Goal: Task Accomplishment & Management: Manage account settings

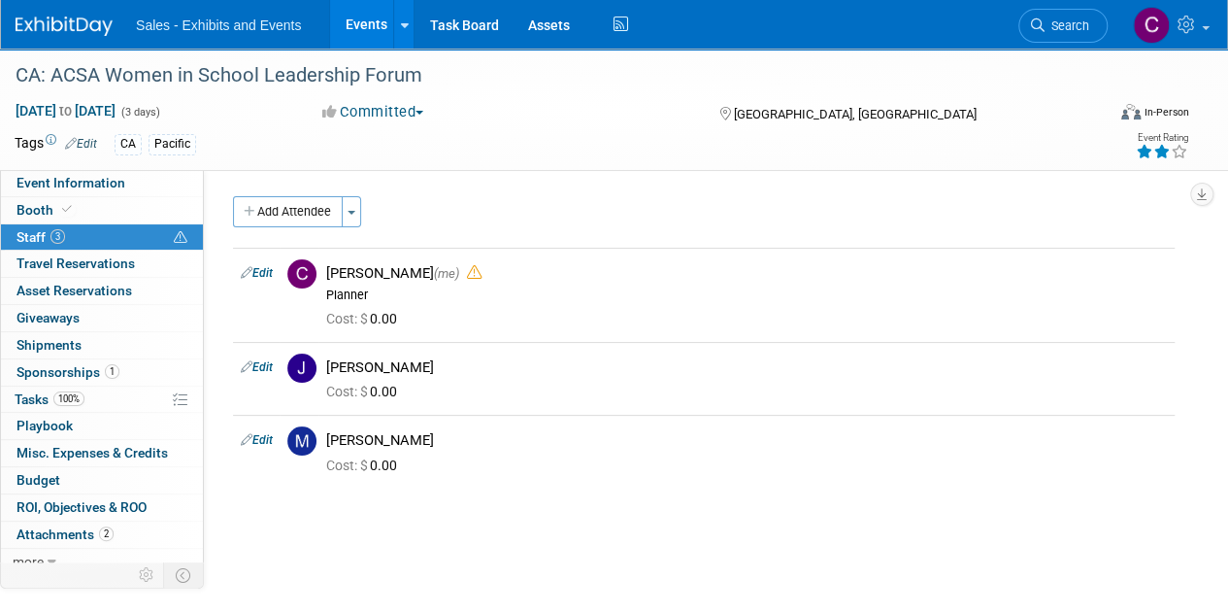
click at [366, 16] on link "Events" at bounding box center [365, 24] width 71 height 49
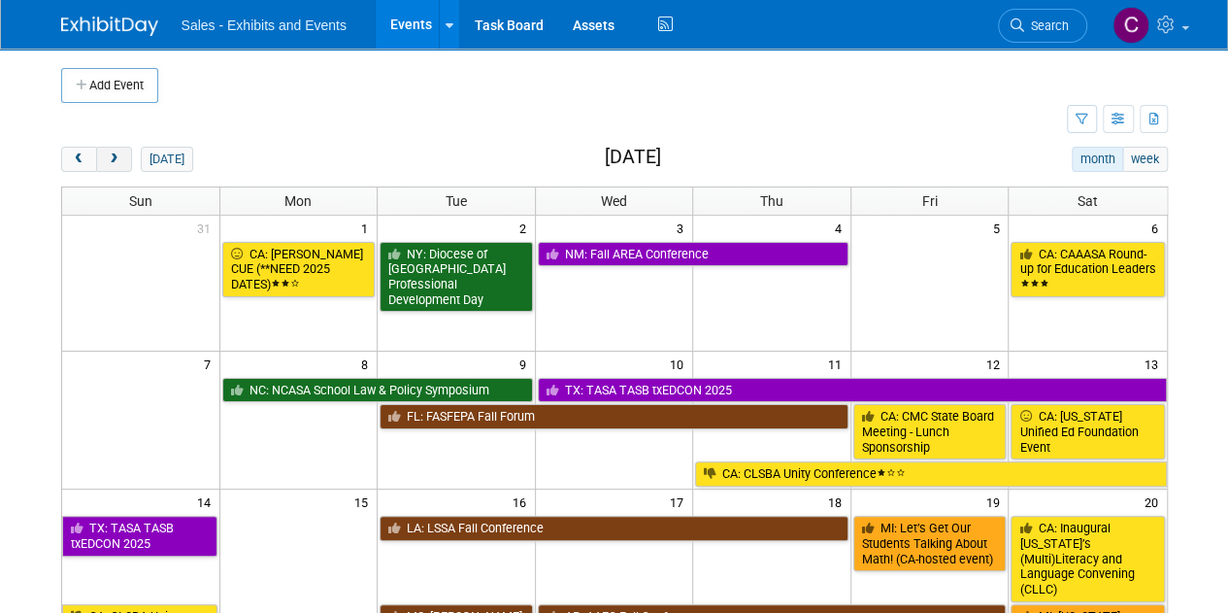
click at [126, 147] on button "next" at bounding box center [114, 159] width 36 height 25
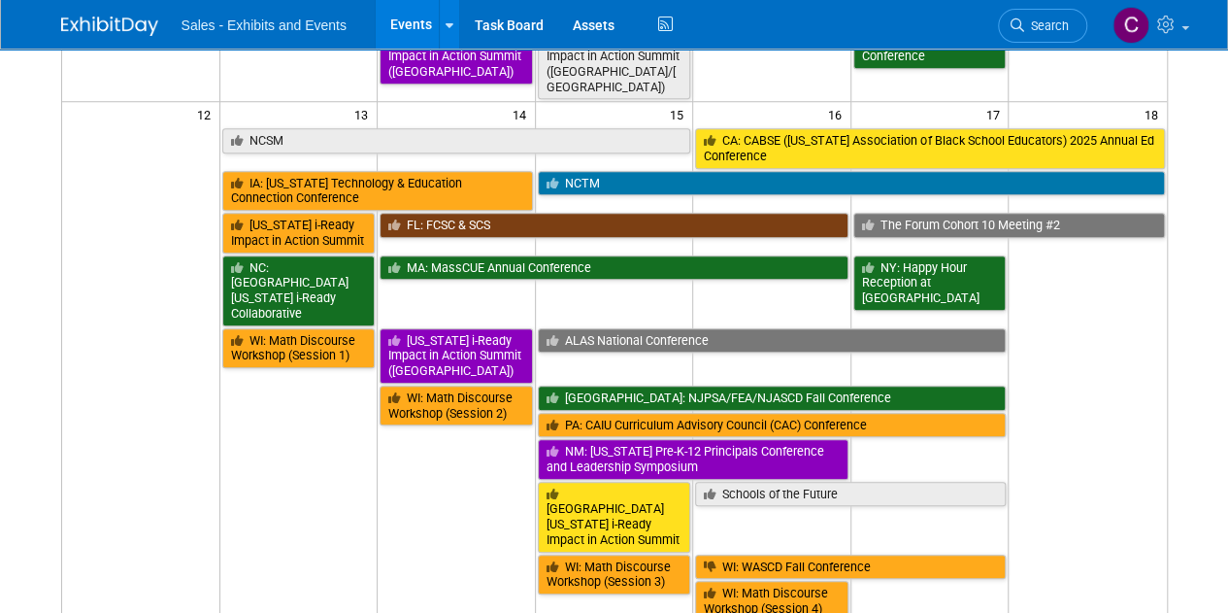
scroll to position [773, 0]
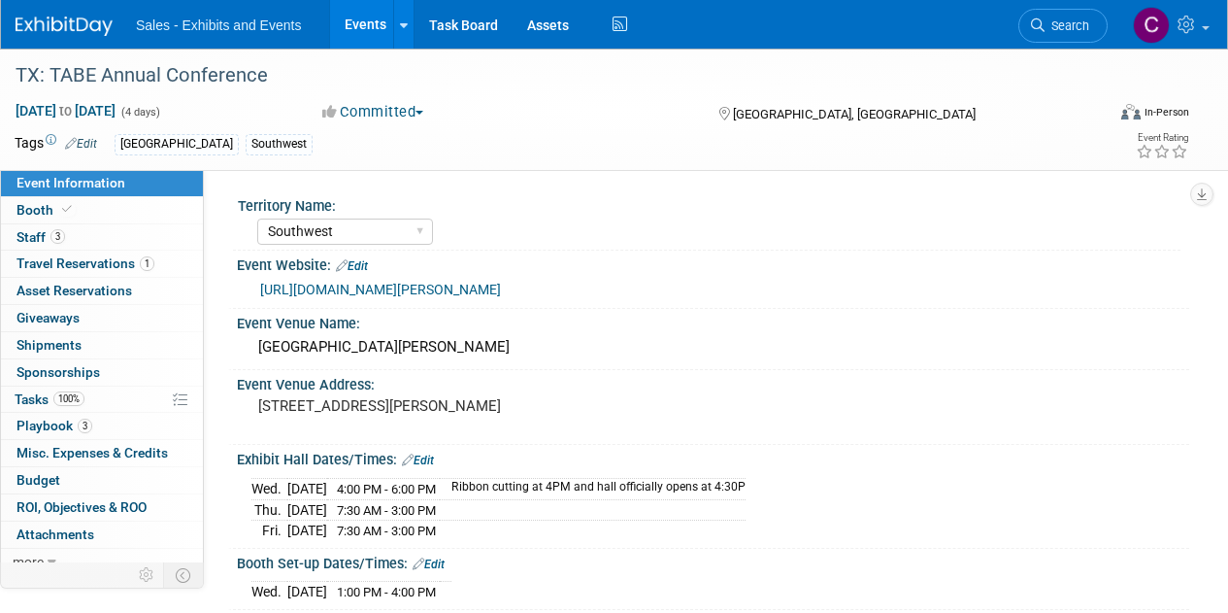
select select "Southwest"
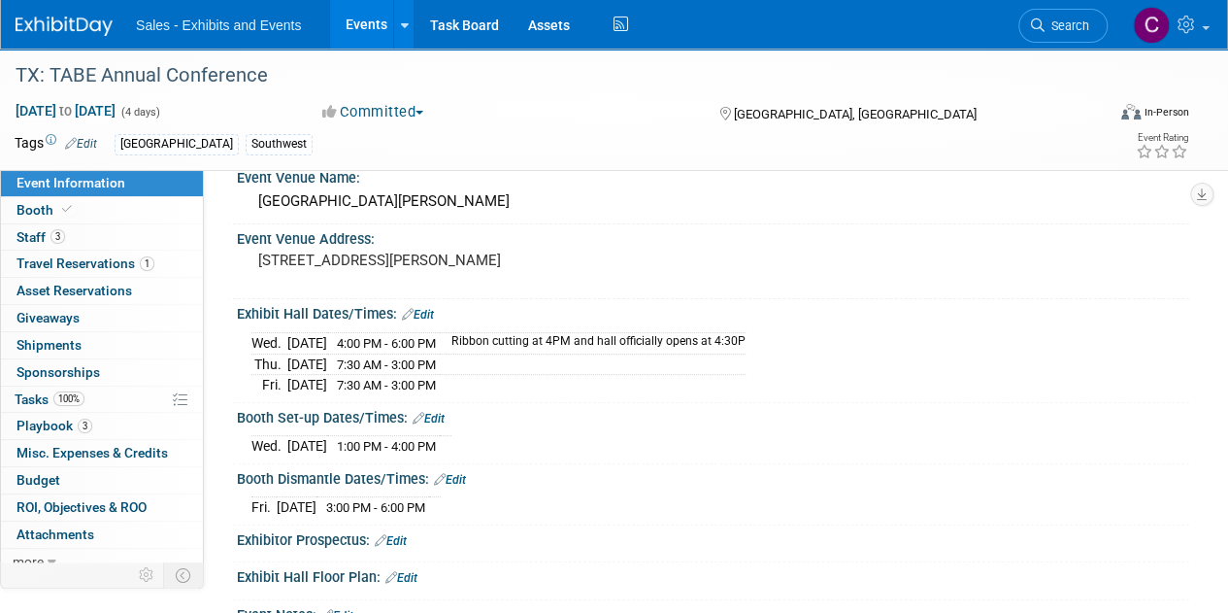
scroll to position [231, 0]
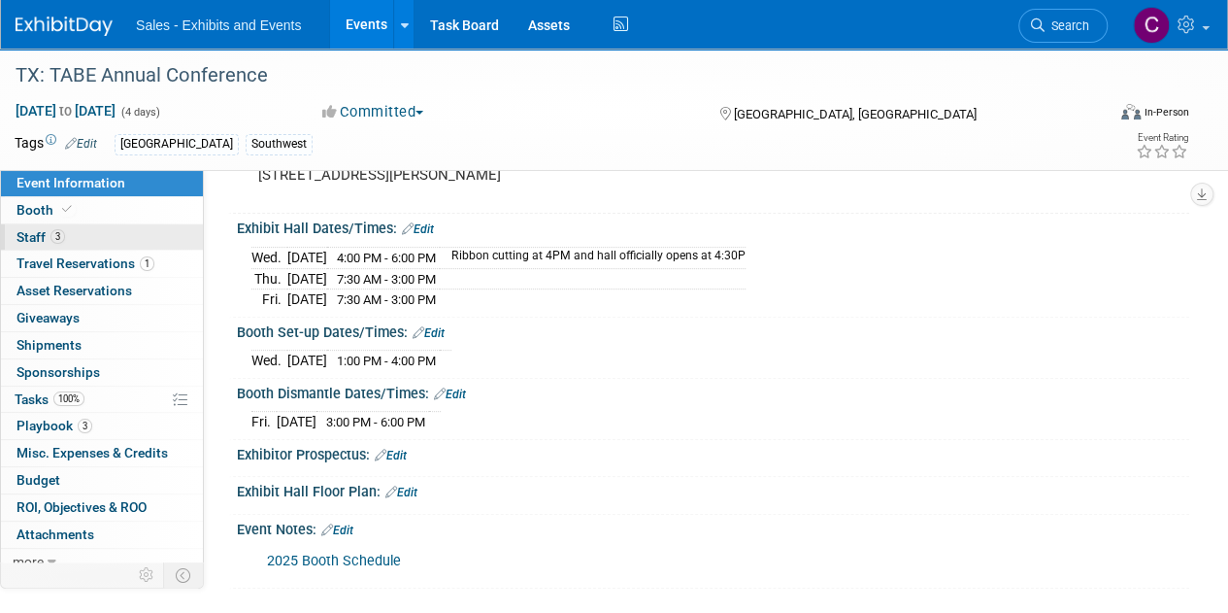
click at [17, 238] on span "Staff 3" at bounding box center [41, 237] width 49 height 16
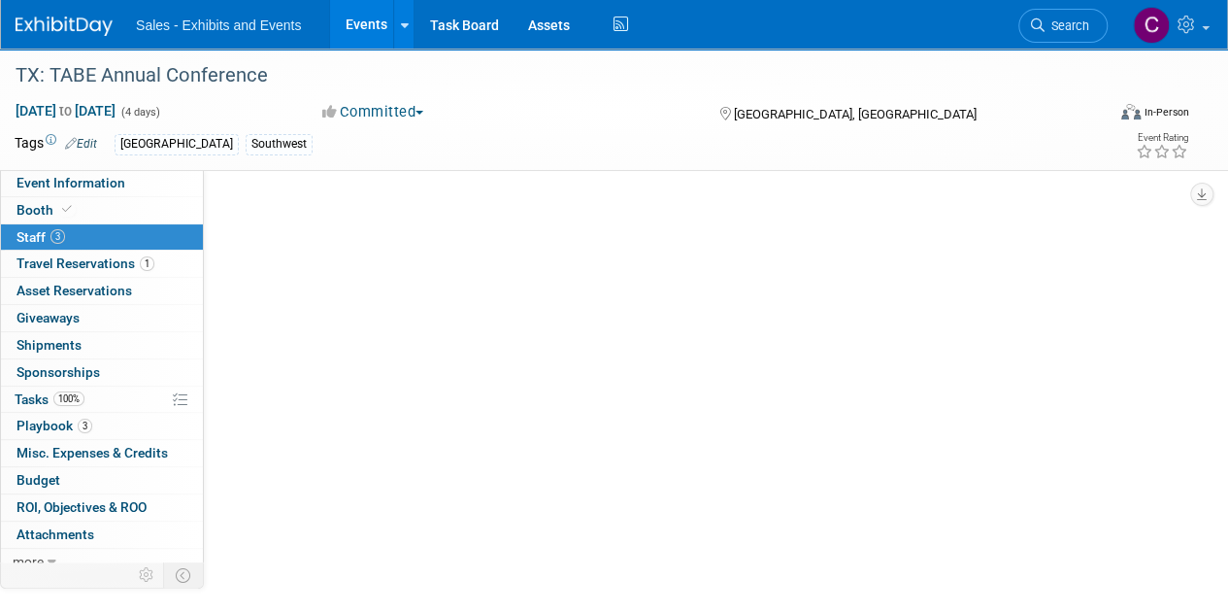
scroll to position [0, 0]
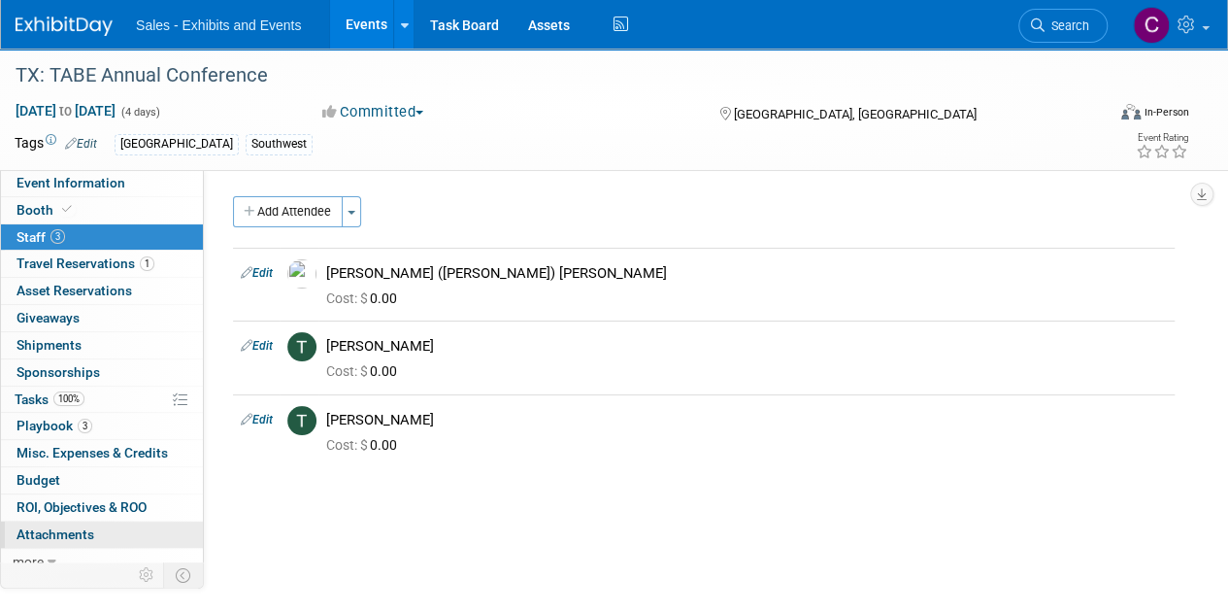
click at [57, 531] on span "Attachments 0" at bounding box center [56, 534] width 78 height 16
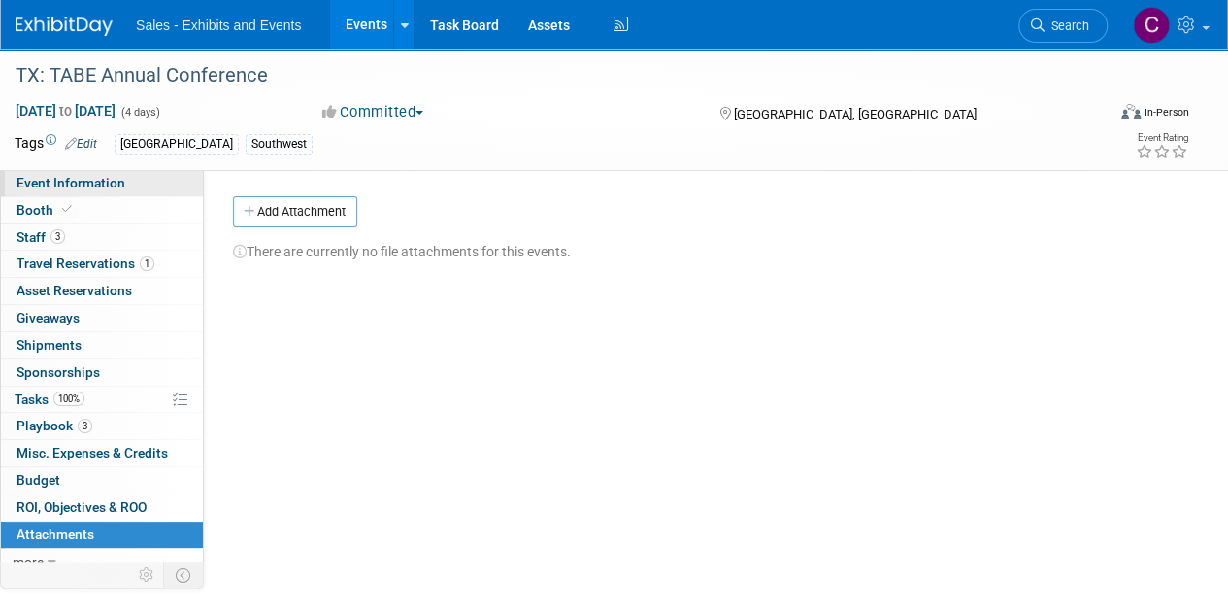
click at [25, 182] on span "Event Information" at bounding box center [71, 183] width 109 height 16
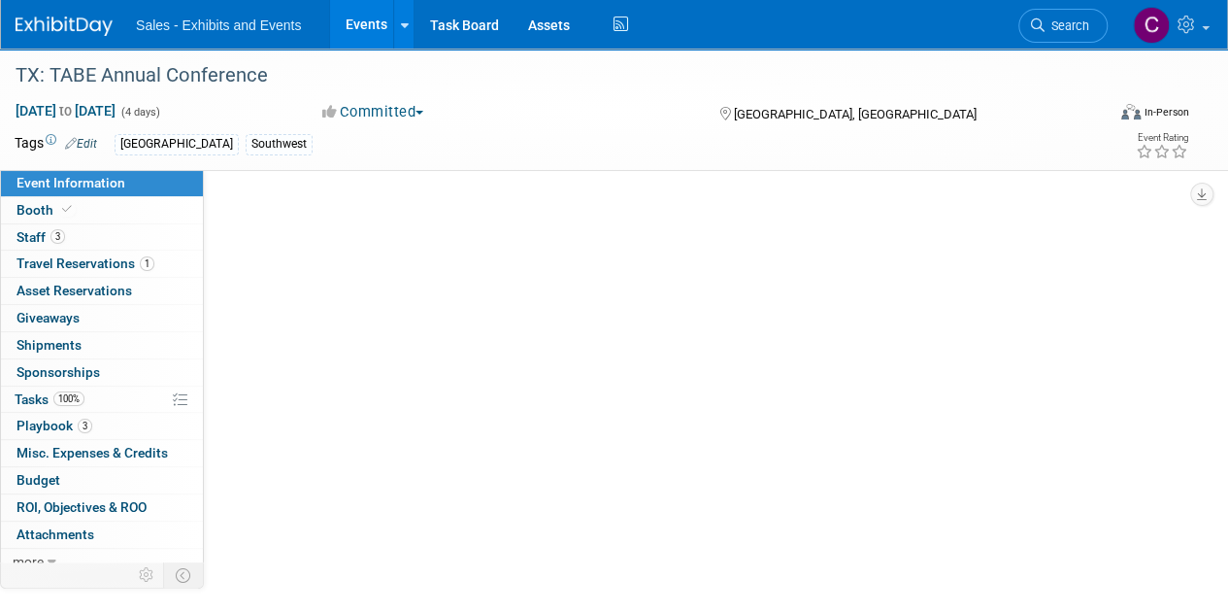
select select "Southwest"
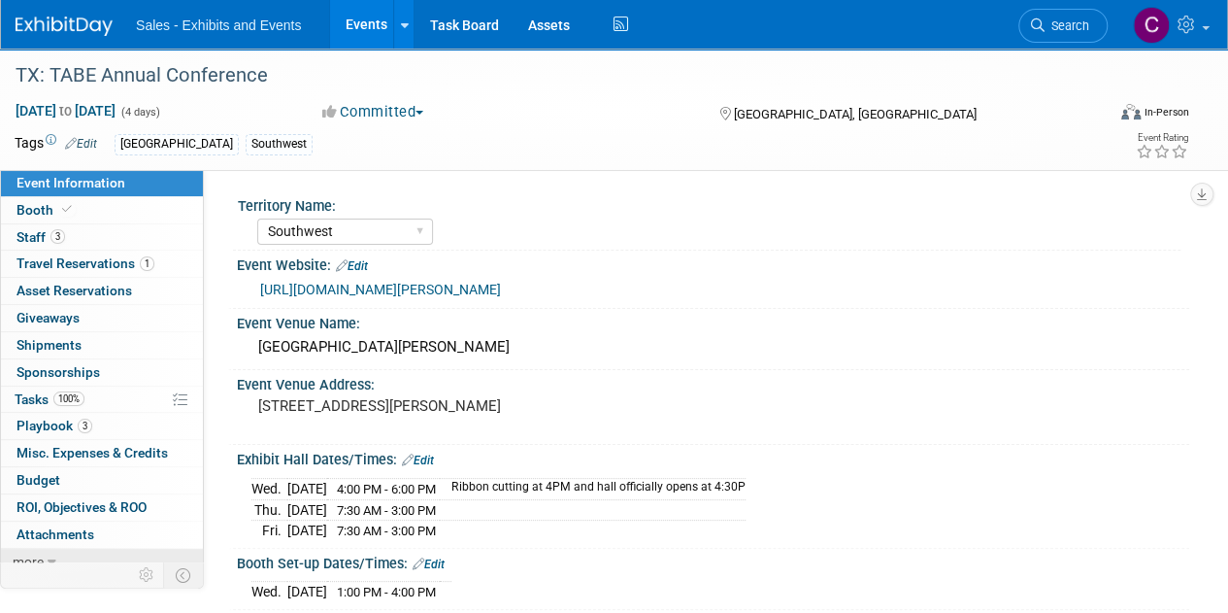
click at [55, 553] on link "more" at bounding box center [102, 562] width 202 height 26
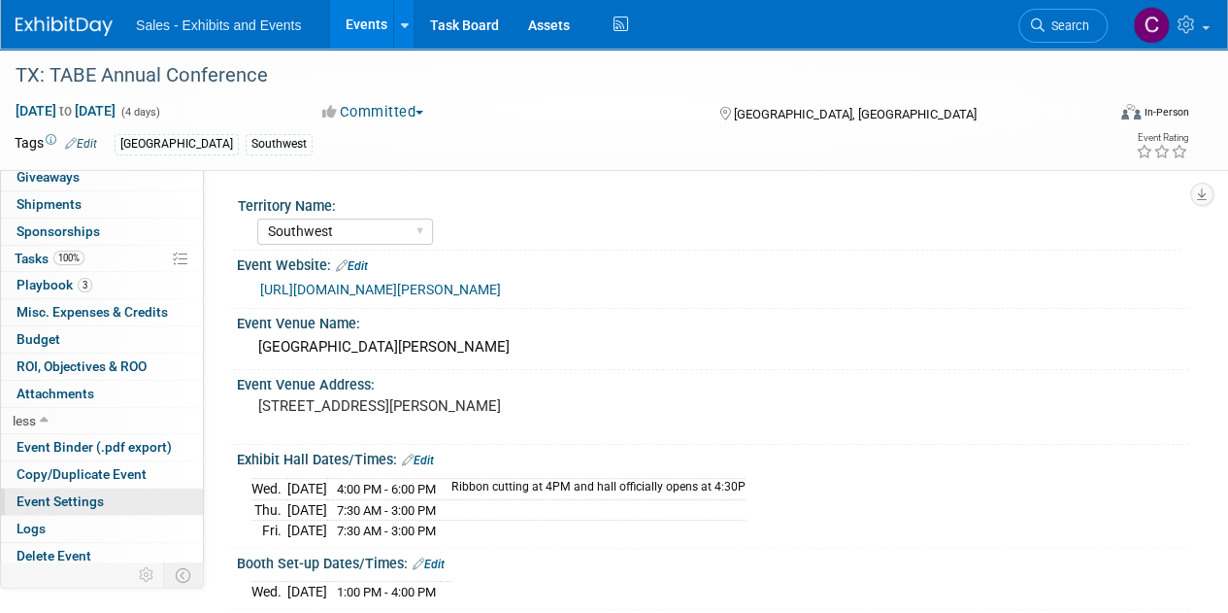
scroll to position [142, 0]
click at [48, 523] on link "Logs" at bounding box center [102, 528] width 202 height 26
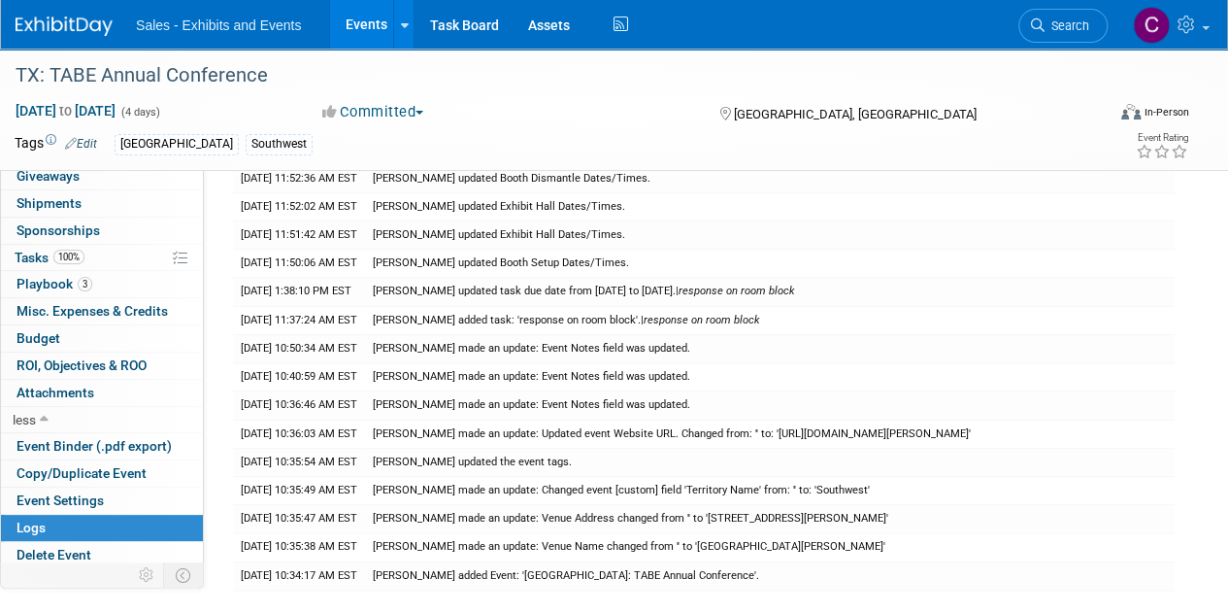
scroll to position [647, 0]
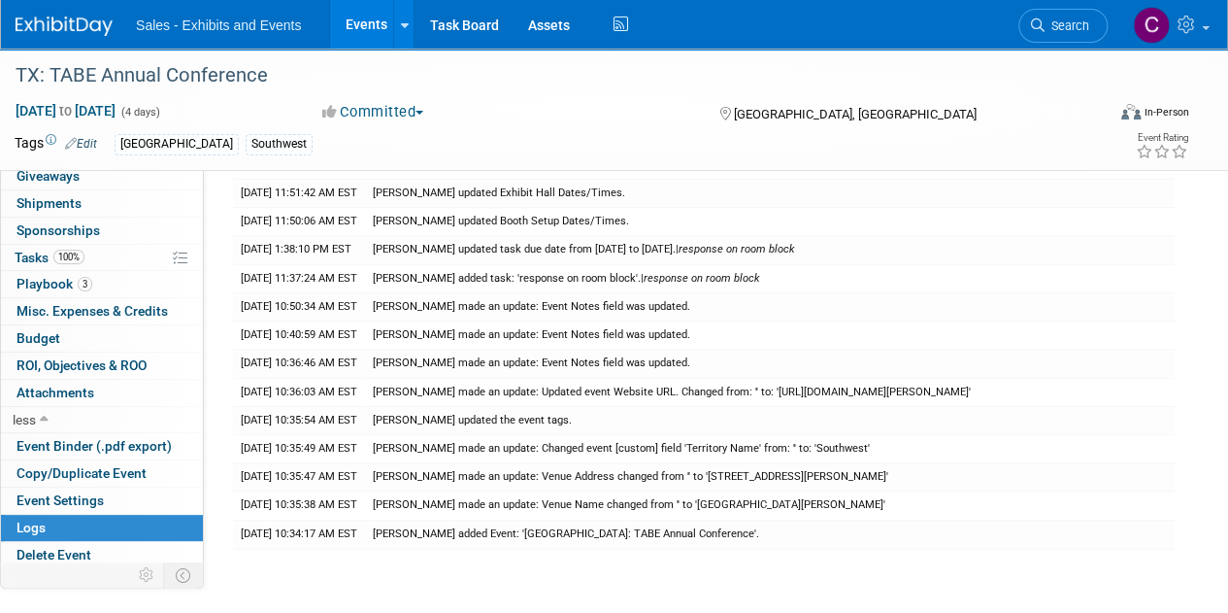
click at [352, 20] on link "Events" at bounding box center [365, 24] width 71 height 49
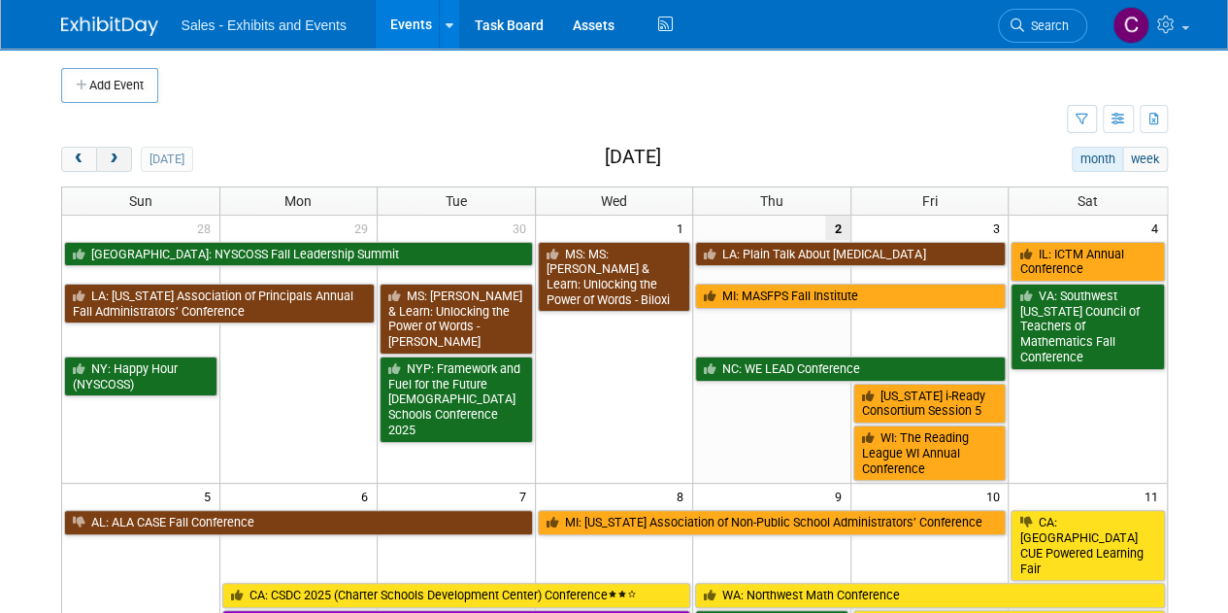
click at [124, 158] on button "next" at bounding box center [114, 159] width 36 height 25
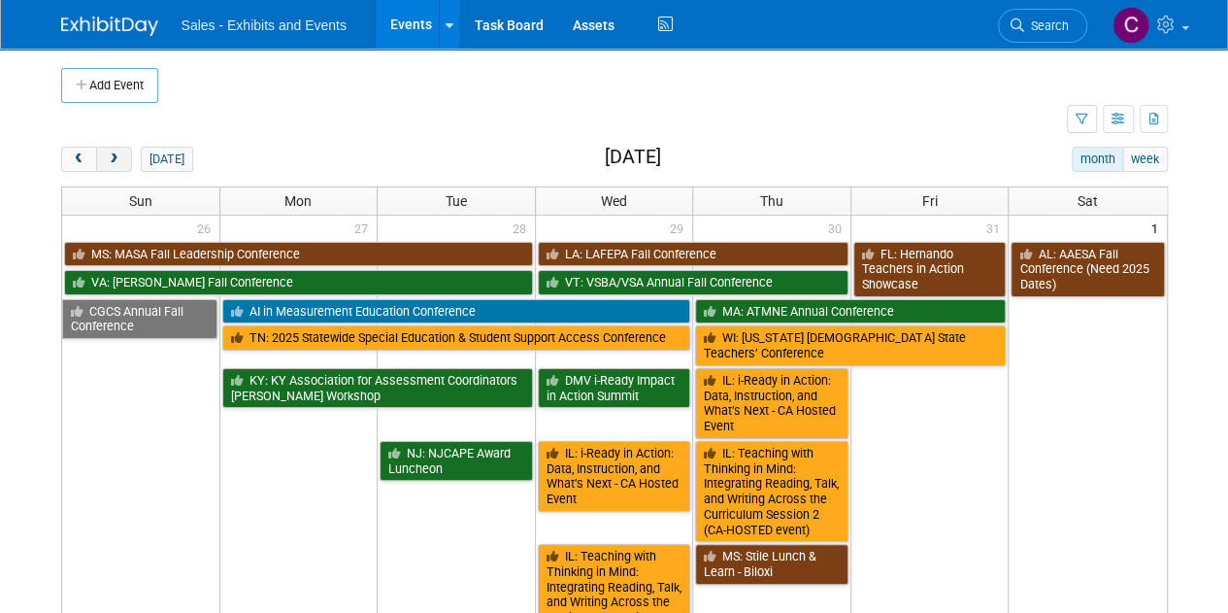
click at [124, 158] on button "next" at bounding box center [114, 159] width 36 height 25
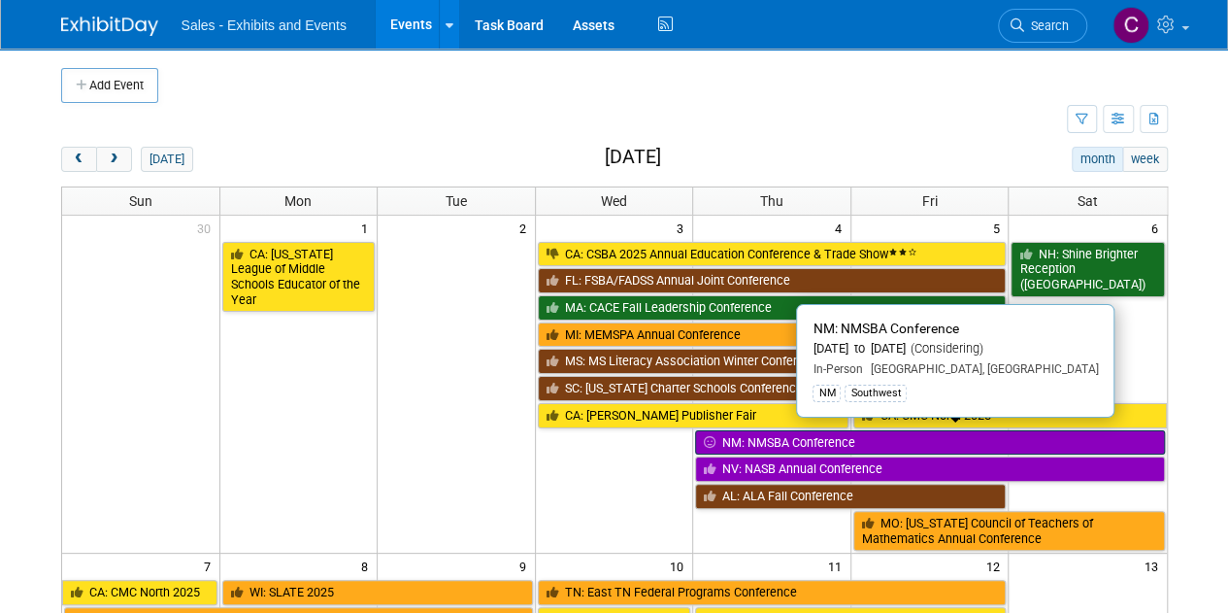
click at [796, 430] on link "NM: NMSBA Conference" at bounding box center [929, 442] width 469 height 25
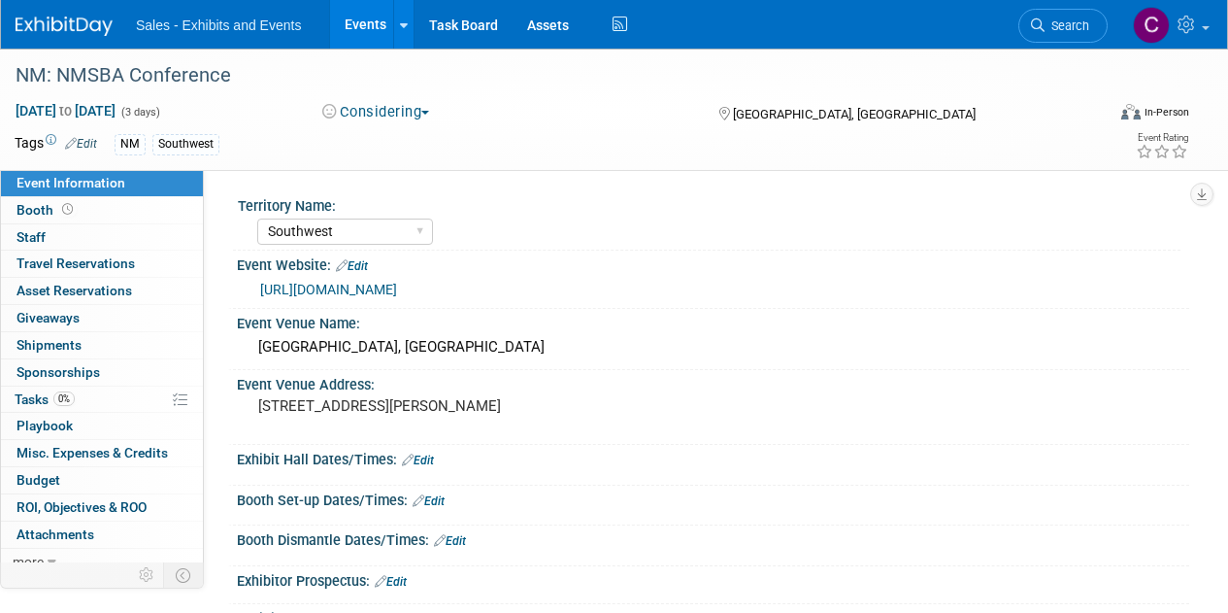
select select "Southwest"
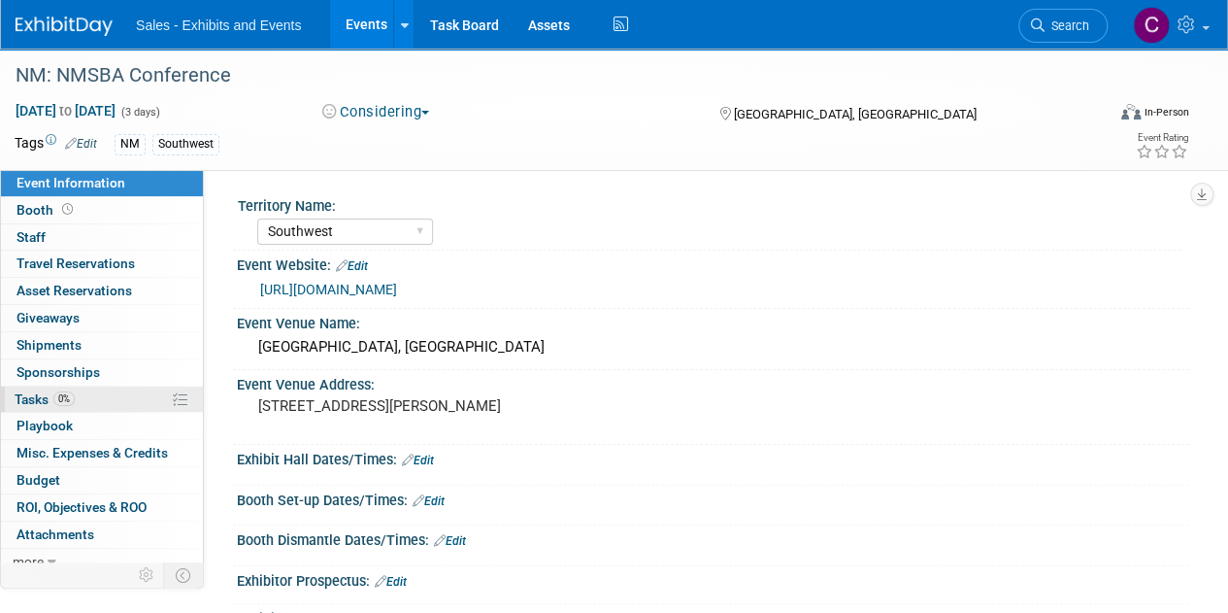
click at [29, 403] on span "Tasks 0%" at bounding box center [45, 399] width 60 height 16
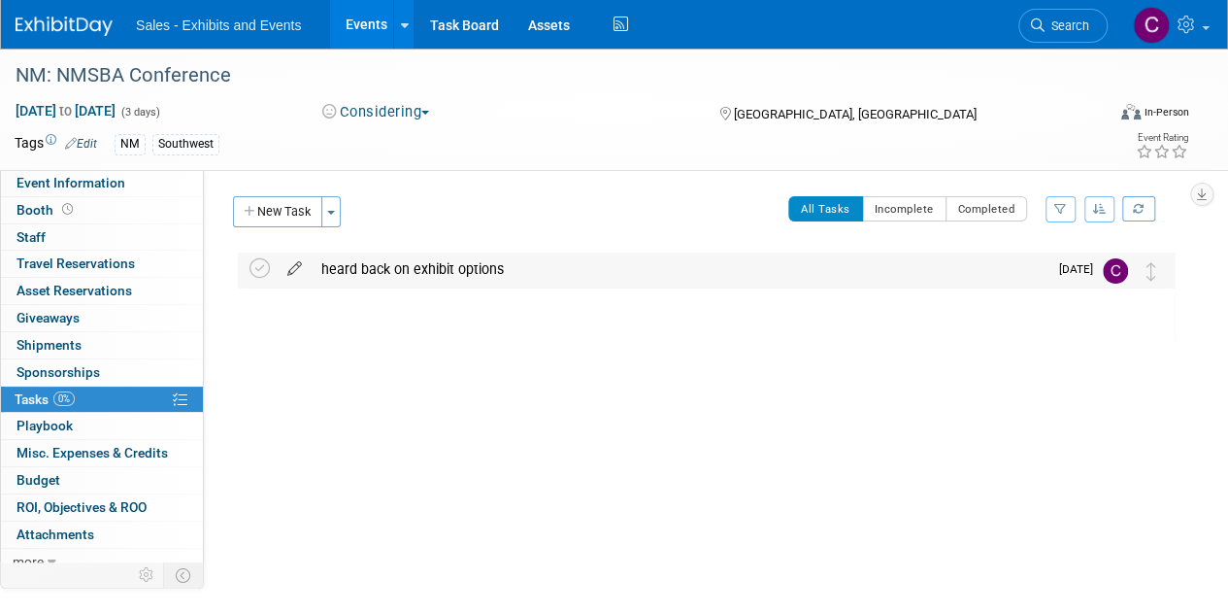
click at [296, 259] on icon at bounding box center [295, 264] width 34 height 24
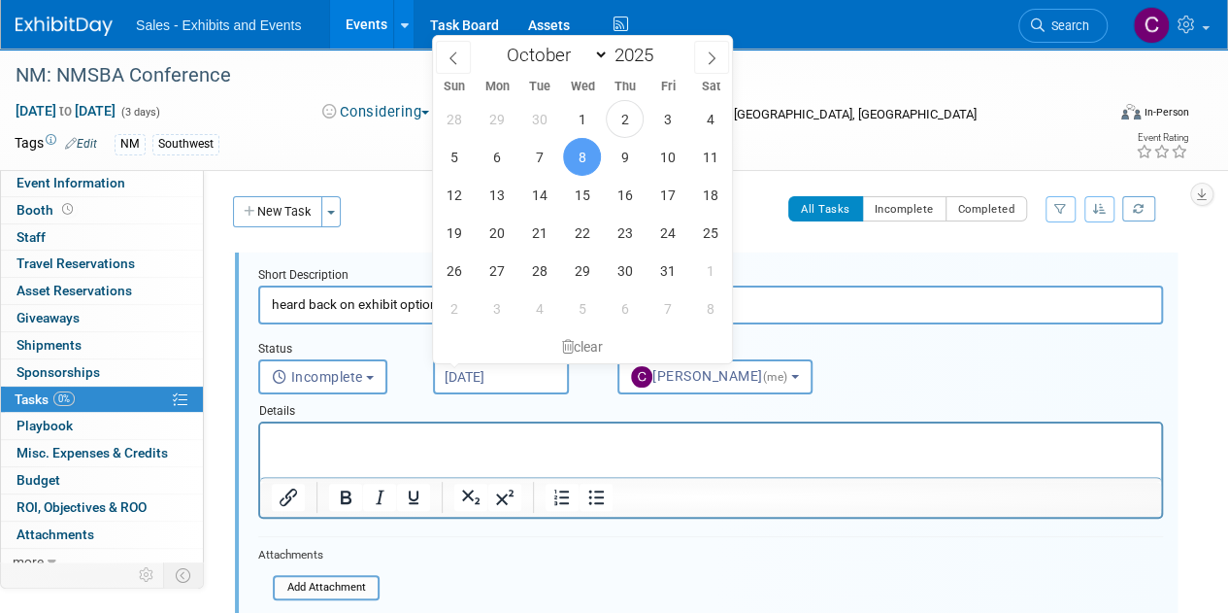
click at [490, 377] on input "Oct 8, 2025" at bounding box center [501, 376] width 136 height 35
click at [667, 155] on span "10" at bounding box center [668, 157] width 38 height 38
type input "Oct 10, 2025"
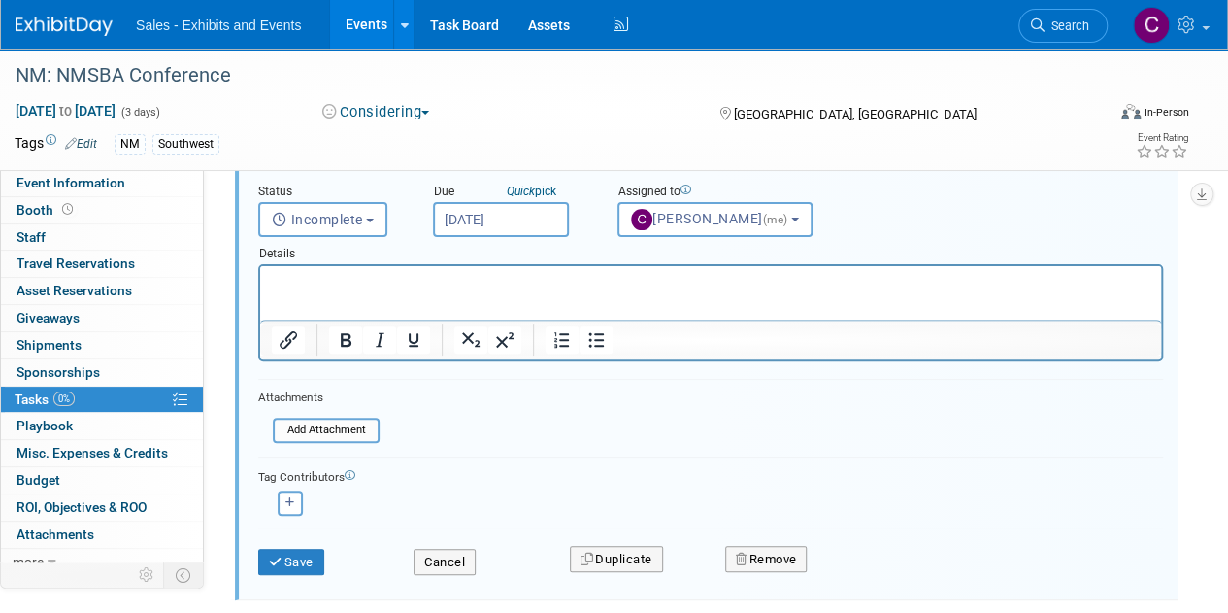
scroll to position [157, 0]
drag, startPoint x: 360, startPoint y: 292, endPoint x: 323, endPoint y: 279, distance: 39.3
click at [323, 279] on p "Rich Text Area. Press ALT-0 for help." at bounding box center [711, 283] width 879 height 18
paste body "Rich Text Area. Press ALT-0 for help."
click at [293, 557] on button "Save" at bounding box center [291, 562] width 66 height 27
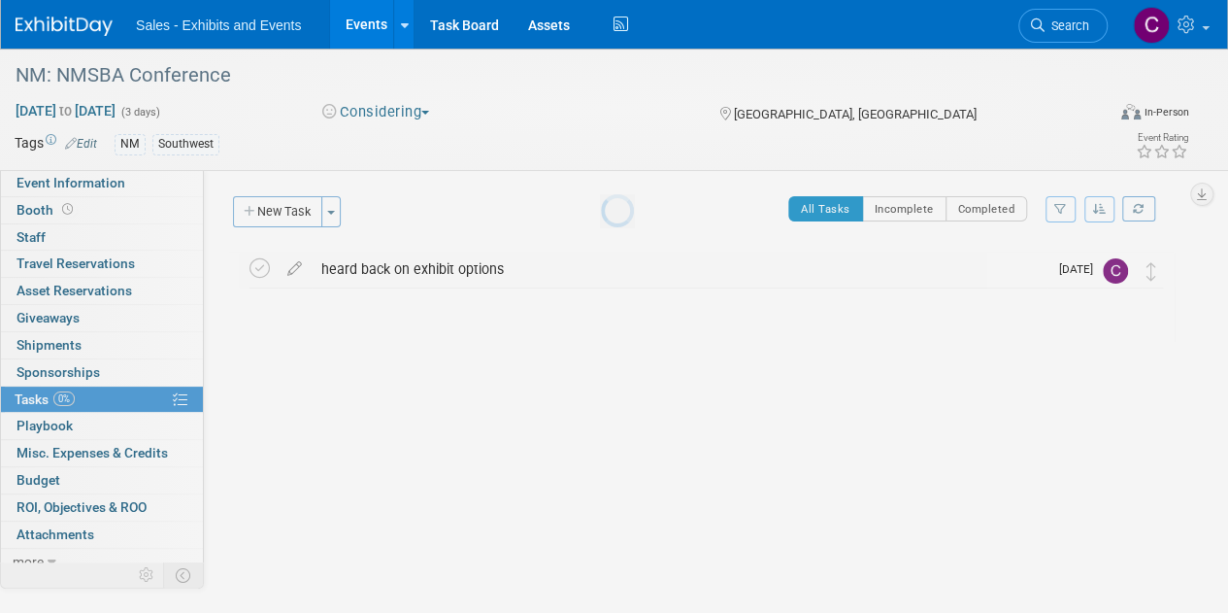
scroll to position [0, 0]
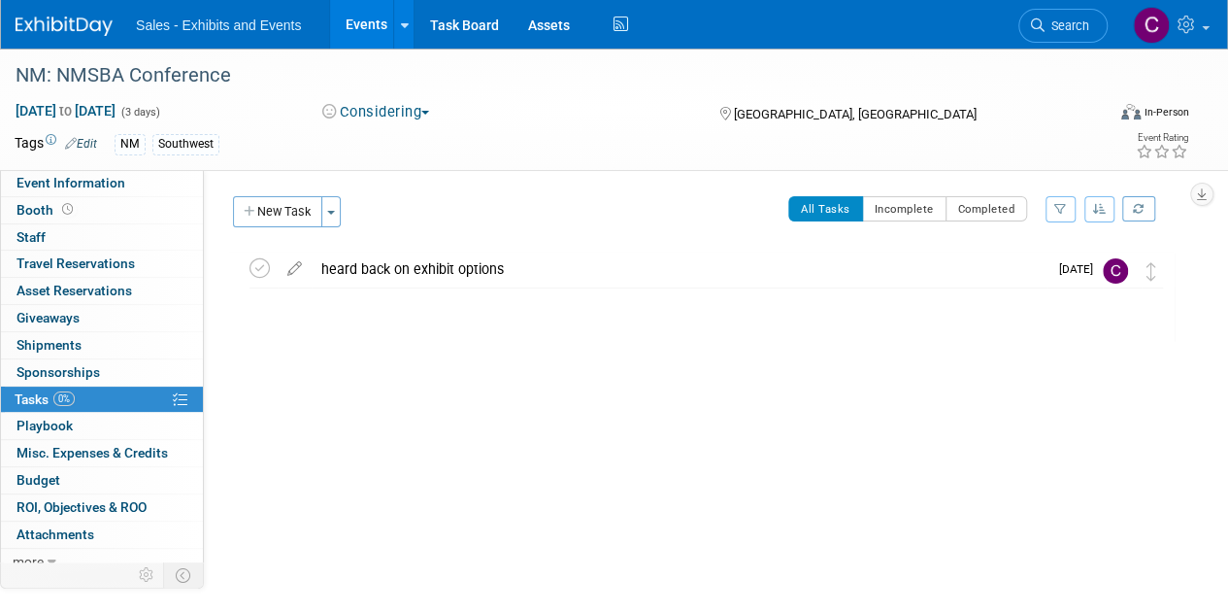
click at [355, 23] on link "Events" at bounding box center [365, 24] width 71 height 49
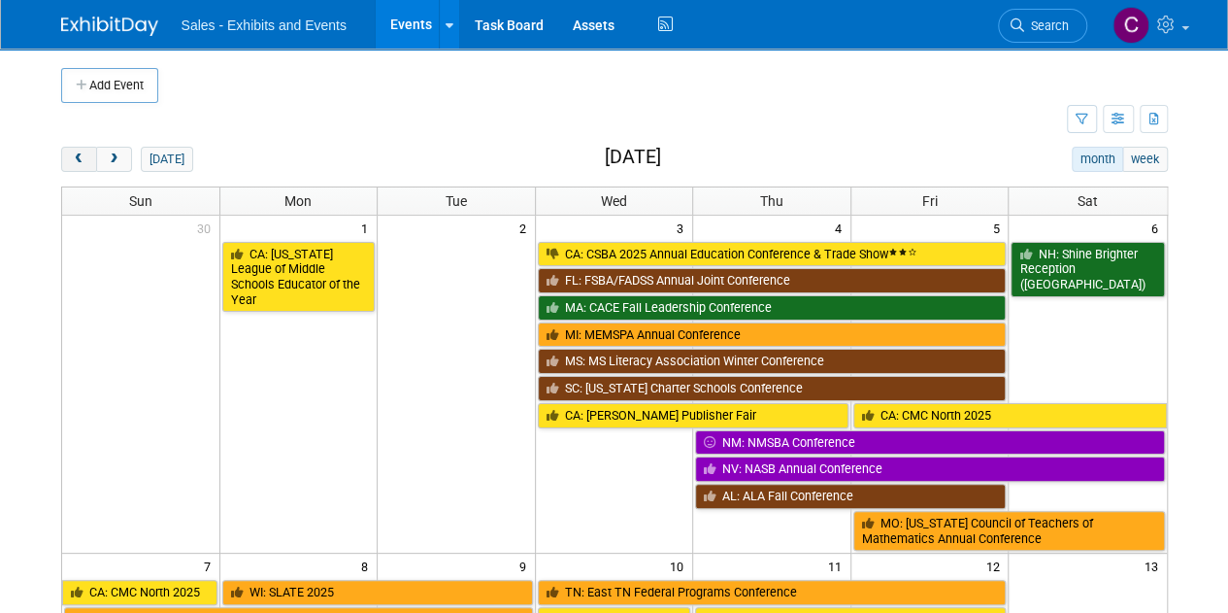
click at [70, 154] on button "prev" at bounding box center [79, 159] width 36 height 25
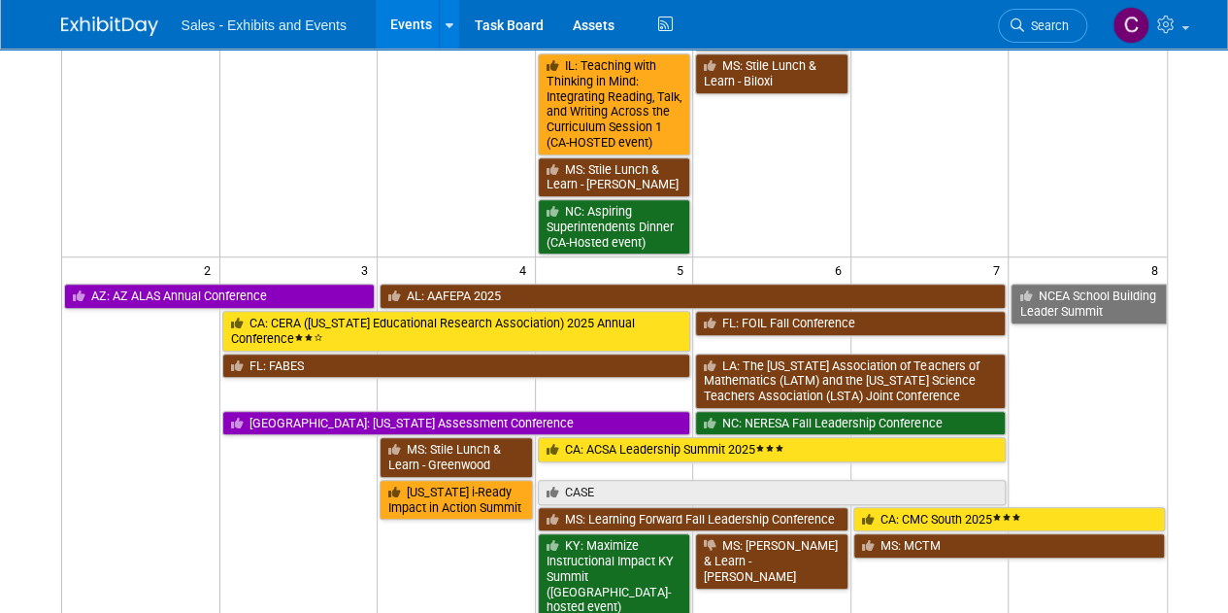
scroll to position [620, 0]
